Goal: Task Accomplishment & Management: Manage account settings

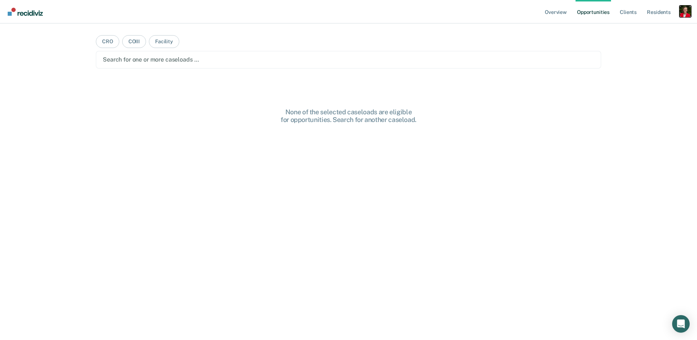
click at [685, 10] on div "Profile dropdown button" at bounding box center [685, 11] width 12 height 12
click at [638, 29] on link "Profile" at bounding box center [655, 30] width 59 height 6
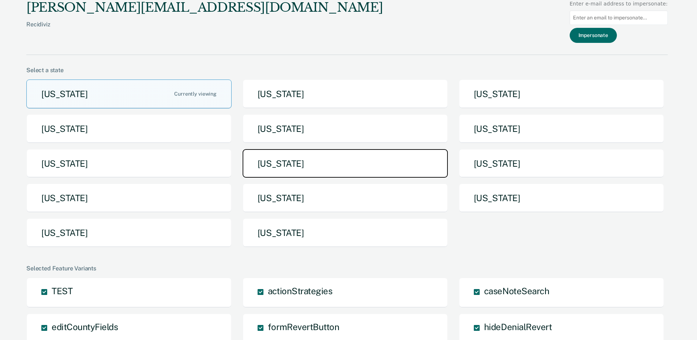
click at [323, 162] on button "Missouri" at bounding box center [345, 163] width 205 height 29
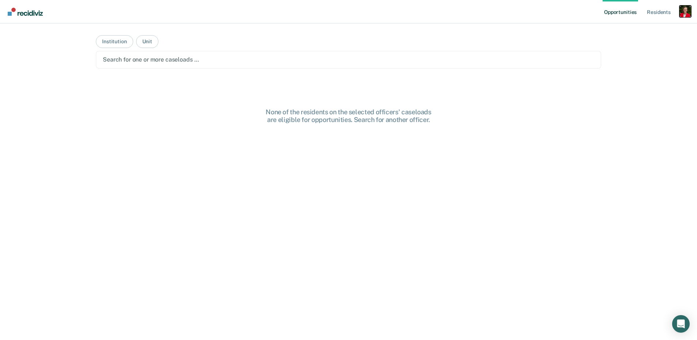
click at [684, 9] on div "Profile dropdown button" at bounding box center [685, 11] width 12 height 12
click at [623, 31] on link "Profile" at bounding box center [654, 30] width 62 height 6
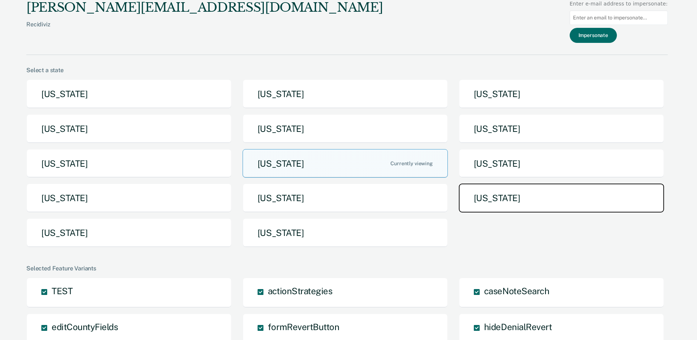
click at [504, 201] on button "Tennessee" at bounding box center [561, 197] width 205 height 29
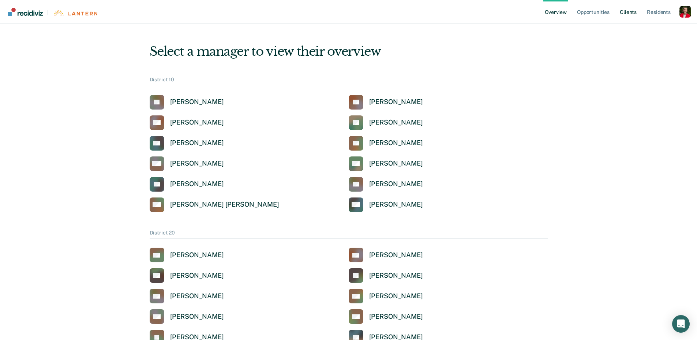
click at [637, 7] on link "Client s" at bounding box center [628, 11] width 20 height 23
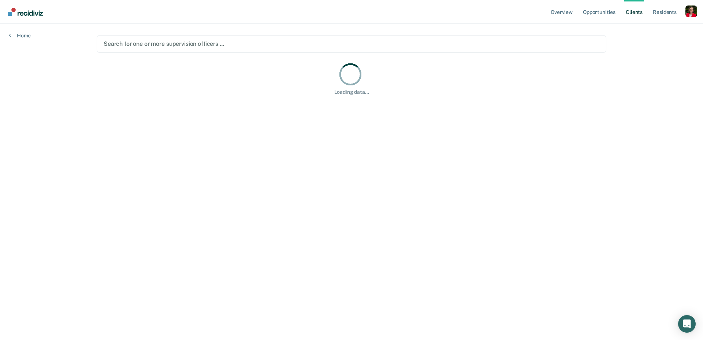
click at [214, 46] on div at bounding box center [351, 44] width 495 height 8
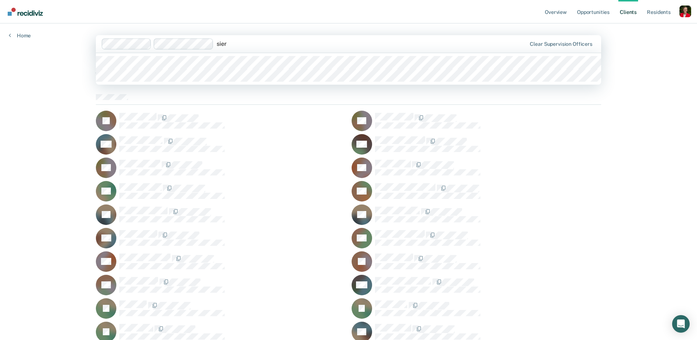
type input "sierr"
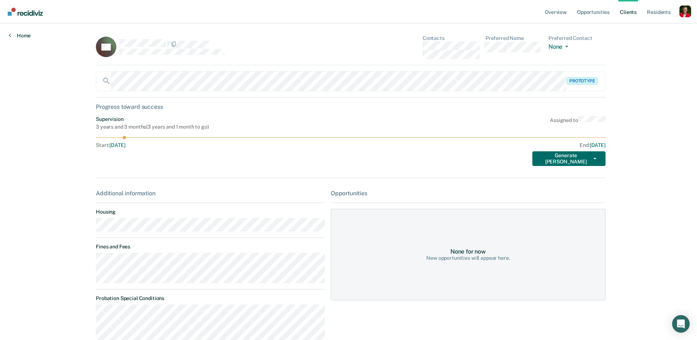
click at [28, 38] on link "Home" at bounding box center [20, 35] width 22 height 7
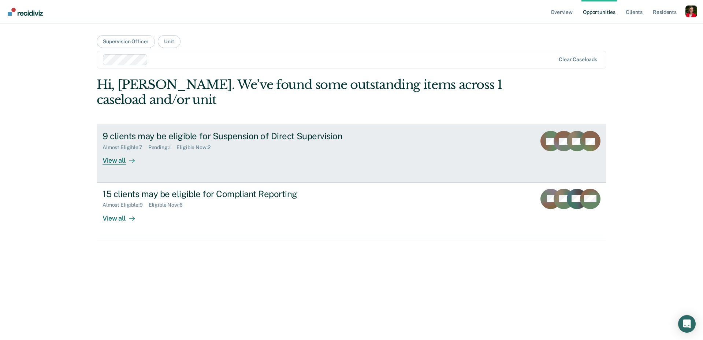
click at [154, 155] on div "9 clients may be eligible for Suspension of Direct Supervision Almost Eligible …" at bounding box center [239, 148] width 274 height 34
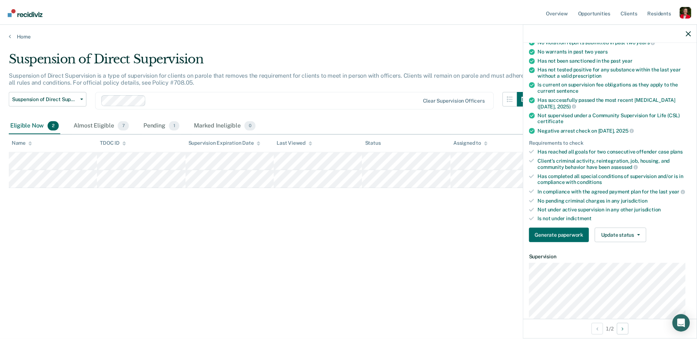
scroll to position [122, 0]
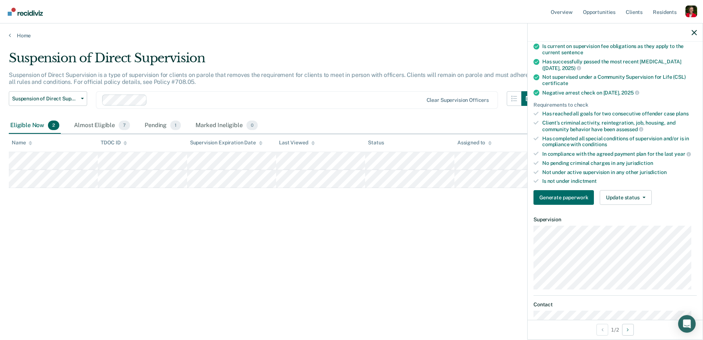
click at [565, 204] on div "Validated by data from TOMIS On supervision with an overall risk score of 'mini…" at bounding box center [614, 87] width 175 height 246
click at [563, 198] on button "Generate paperwork" at bounding box center [563, 197] width 60 height 15
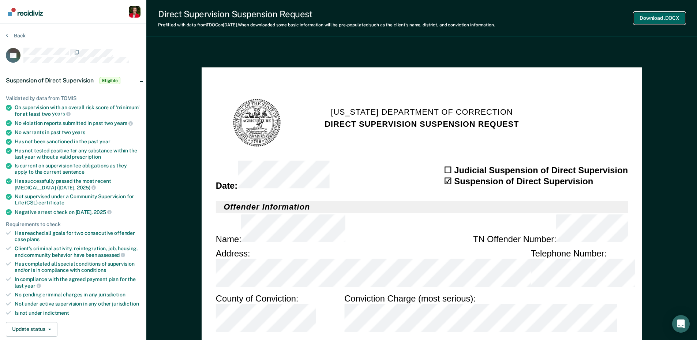
click at [648, 15] on button "Download .DOCX" at bounding box center [660, 18] width 52 height 12
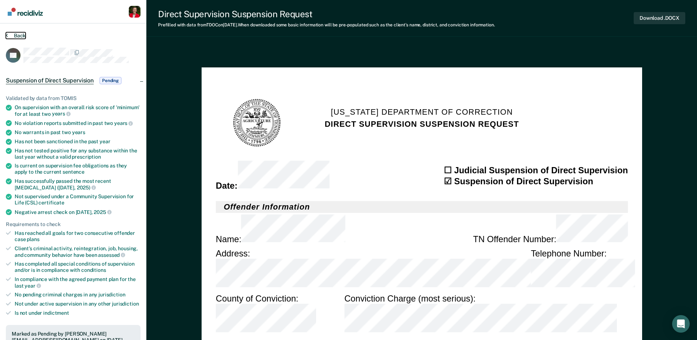
click at [11, 35] on button "Back" at bounding box center [16, 35] width 20 height 7
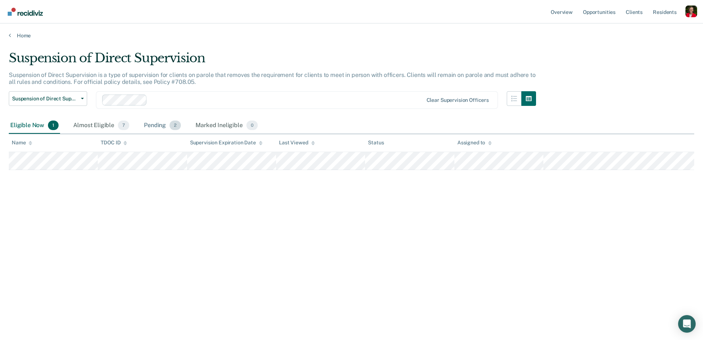
click at [158, 123] on div "Pending 2" at bounding box center [162, 125] width 40 height 16
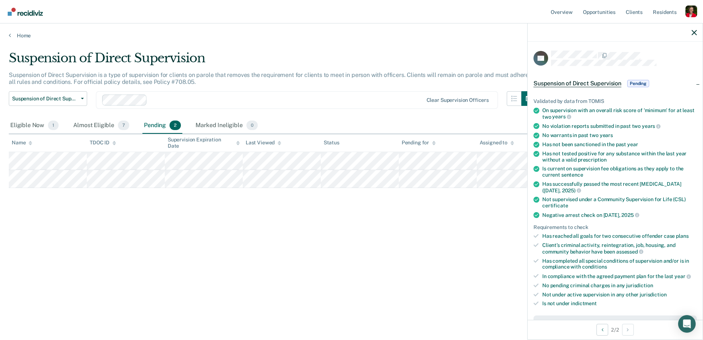
scroll to position [154, 0]
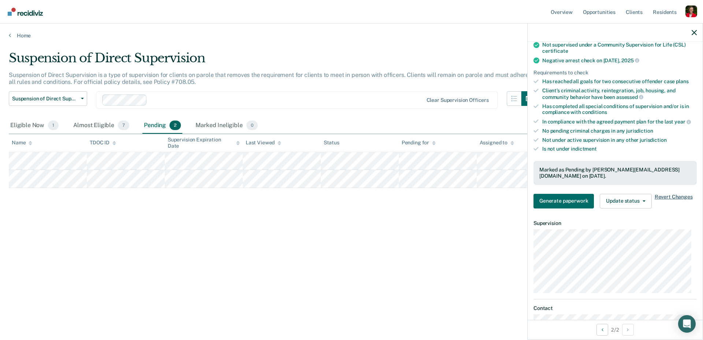
click at [666, 196] on span "Revert Changes" at bounding box center [673, 201] width 38 height 15
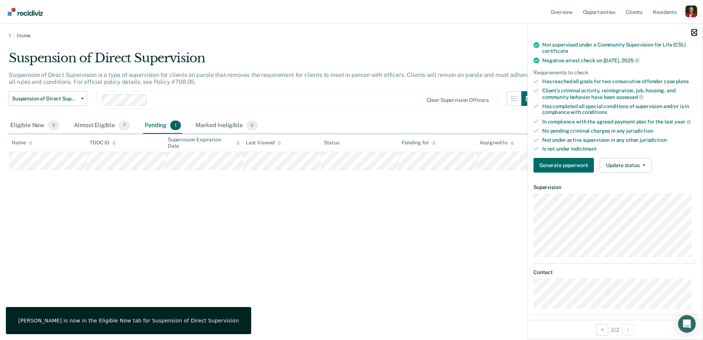
click at [693, 31] on icon "button" at bounding box center [693, 32] width 5 height 5
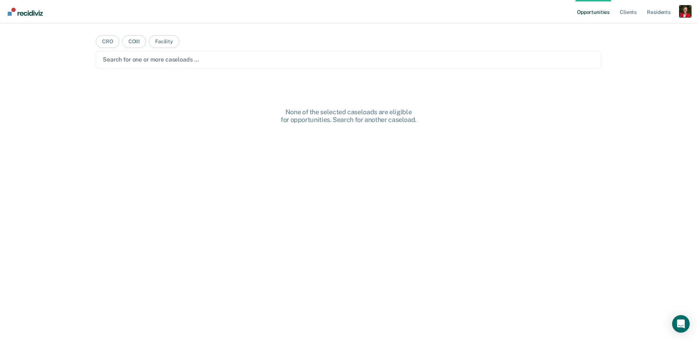
click at [687, 13] on div "Profile dropdown button" at bounding box center [685, 11] width 12 height 12
click at [630, 29] on link "Profile" at bounding box center [655, 30] width 59 height 6
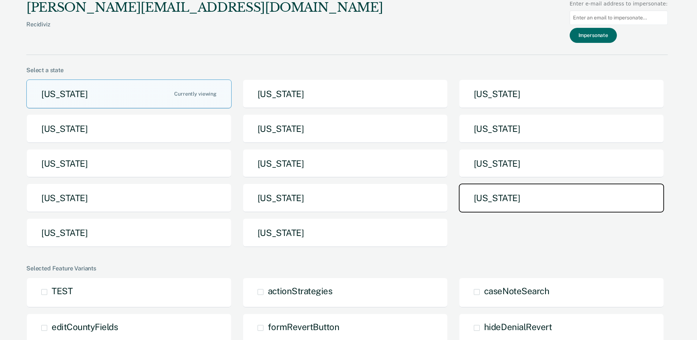
click at [501, 199] on button "[US_STATE]" at bounding box center [561, 197] width 205 height 29
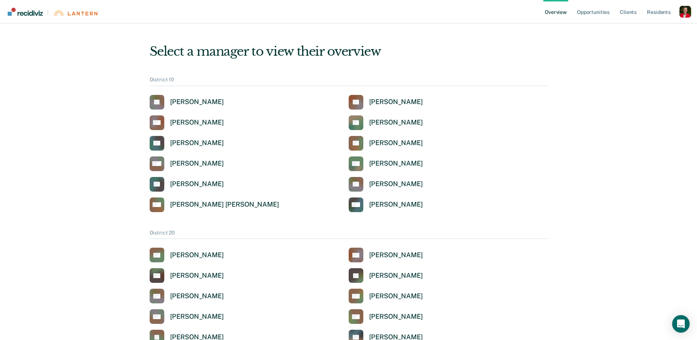
click at [678, 10] on ul "Overview Opportunities Client s Resident s" at bounding box center [611, 11] width 136 height 23
click at [683, 10] on div "Profile dropdown button" at bounding box center [685, 12] width 12 height 12
click at [640, 27] on link "Profile" at bounding box center [655, 29] width 59 height 6
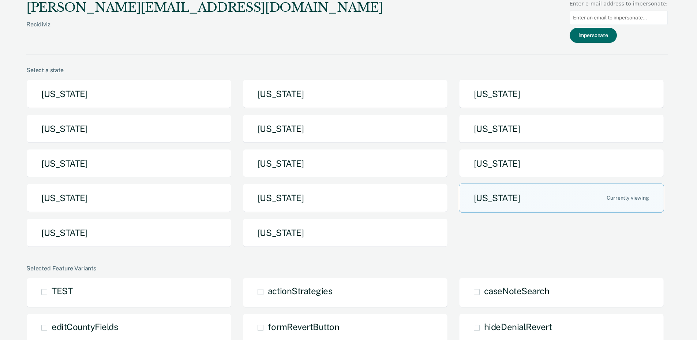
click at [602, 17] on input at bounding box center [619, 18] width 98 height 14
type input "Sierra.Almy@tn.gov"
click at [591, 37] on button "Impersonate" at bounding box center [593, 35] width 47 height 15
